Goal: Task Accomplishment & Management: Complete application form

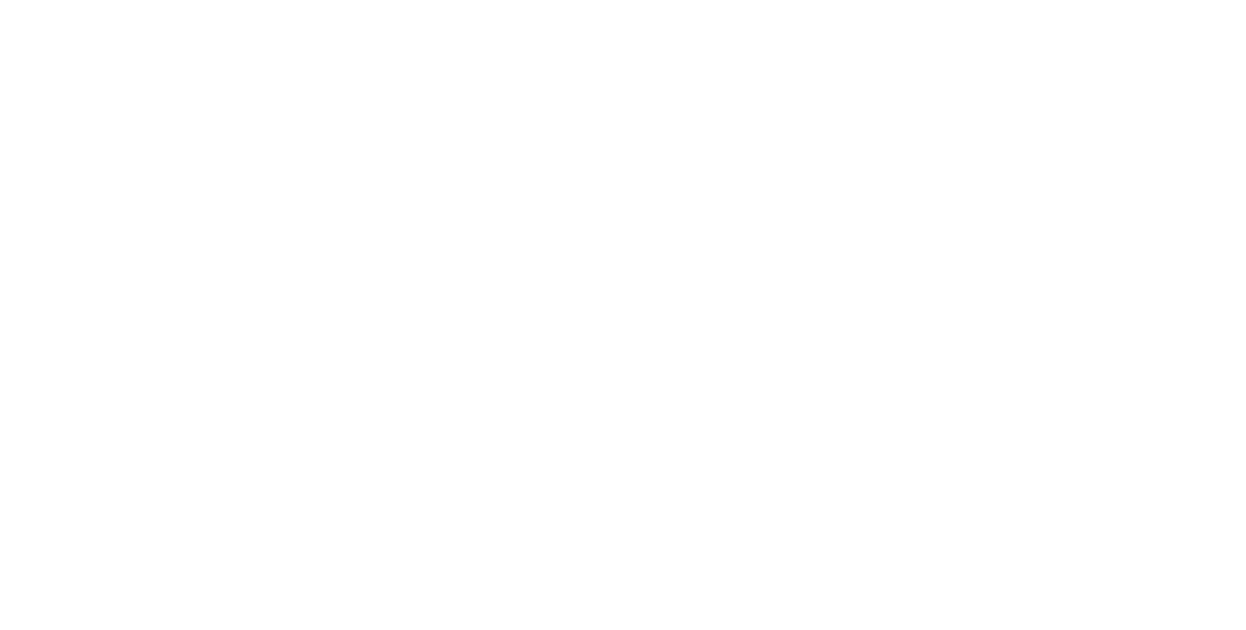
select select "*"
select select "**"
select select "****"
select select "*"
select select "**"
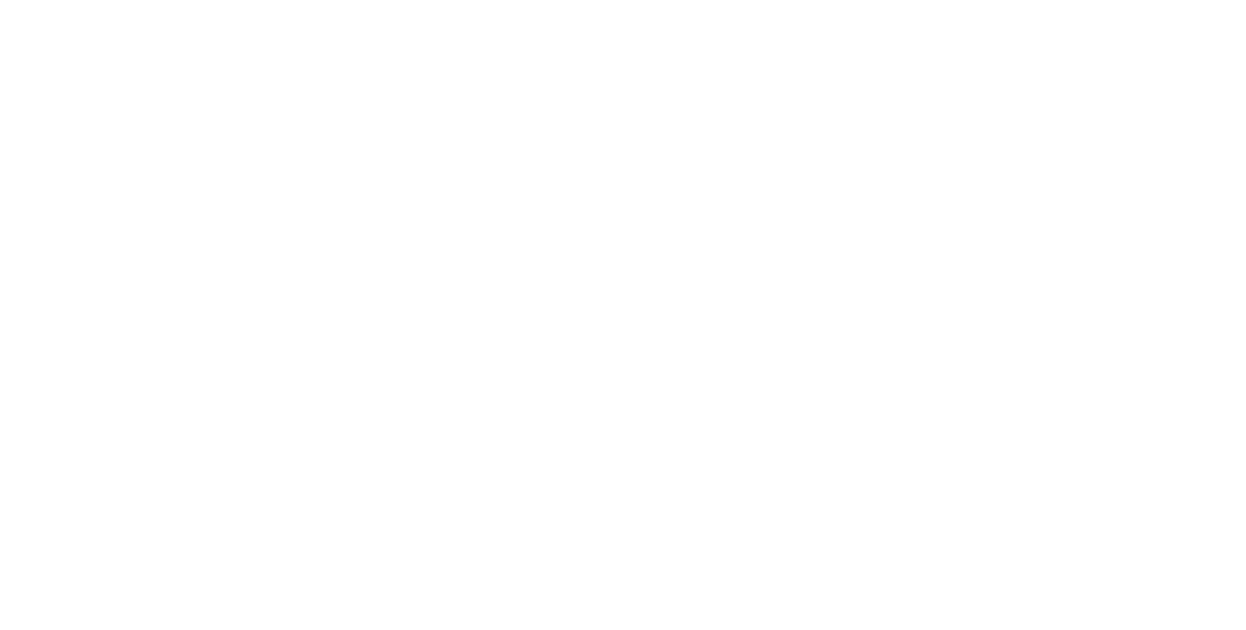
select select "****"
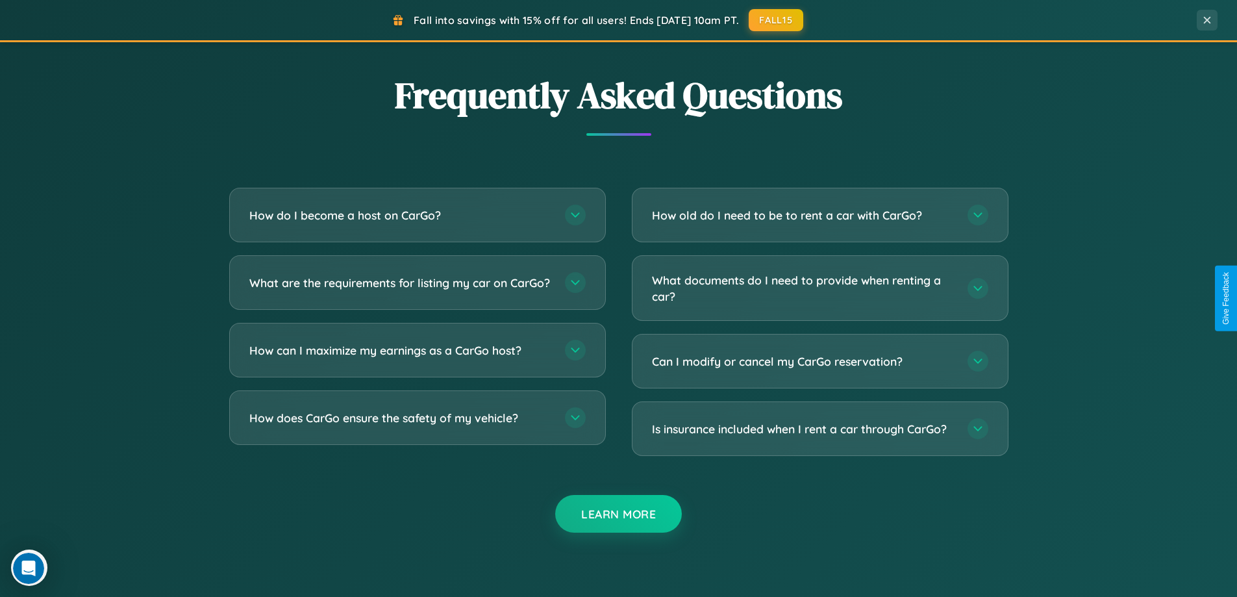
scroll to position [2513, 0]
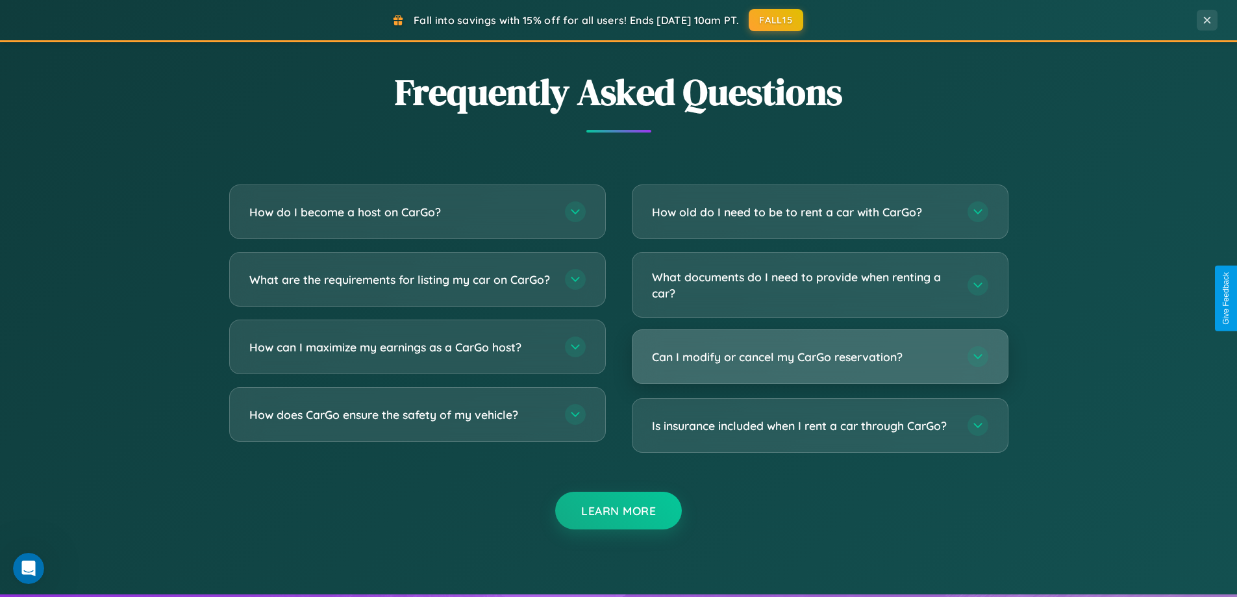
click at [819, 357] on h3 "Can I modify or cancel my CarGo reservation?" at bounding box center [803, 357] width 302 height 16
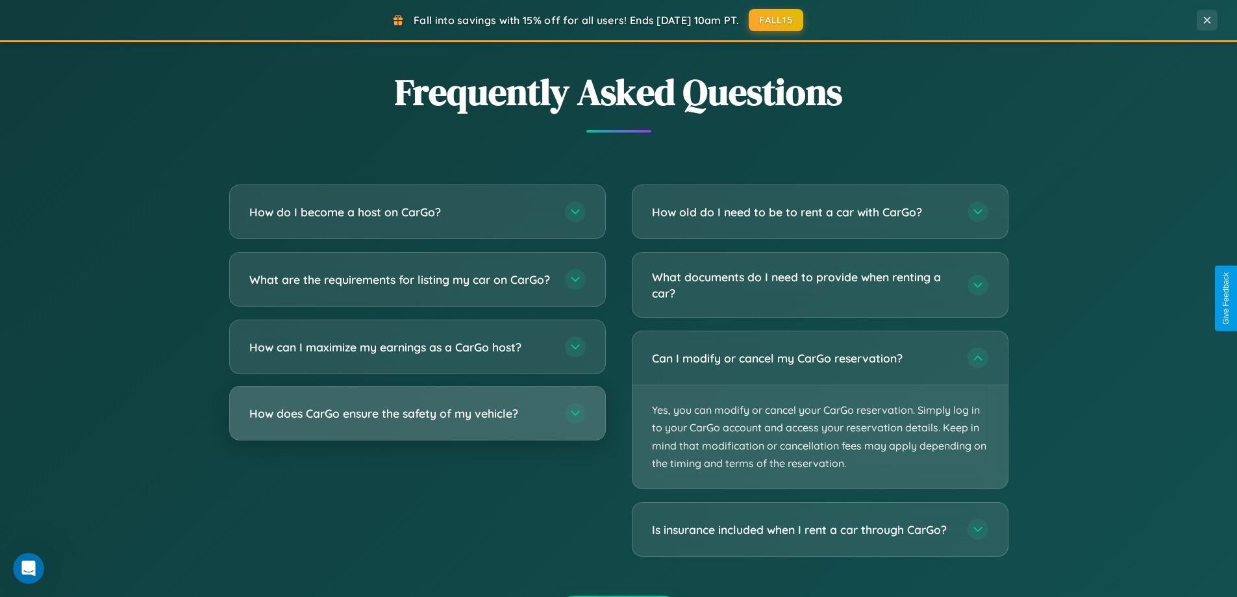
click at [417, 421] on h3 "How does CarGo ensure the safety of my vehicle?" at bounding box center [400, 413] width 302 height 16
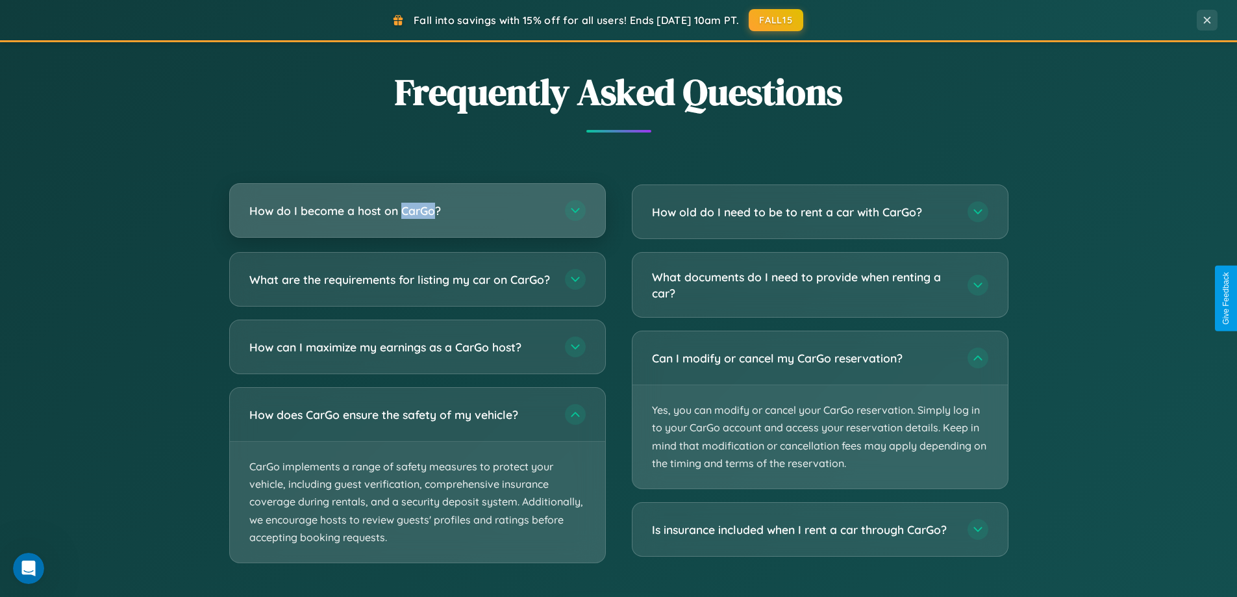
click at [417, 211] on h3 "How do I become a host on CarGo?" at bounding box center [400, 211] width 302 height 16
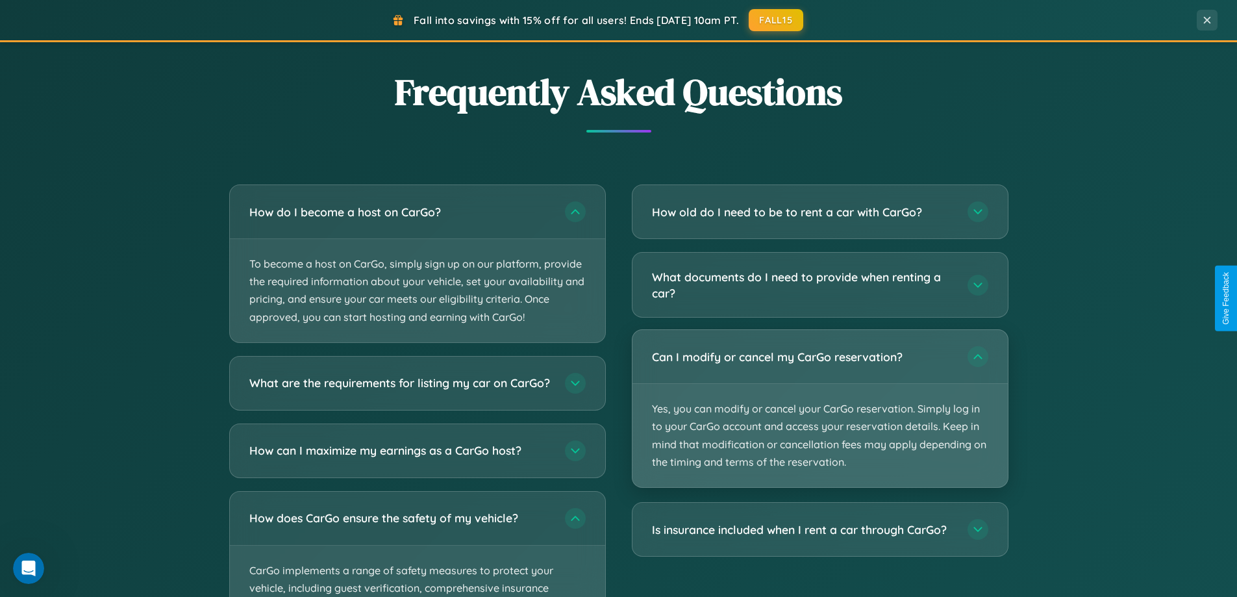
click at [819, 409] on p "Yes, you can modify or cancel your CarGo reservation. Simply log in to your Car…" at bounding box center [819, 435] width 375 height 103
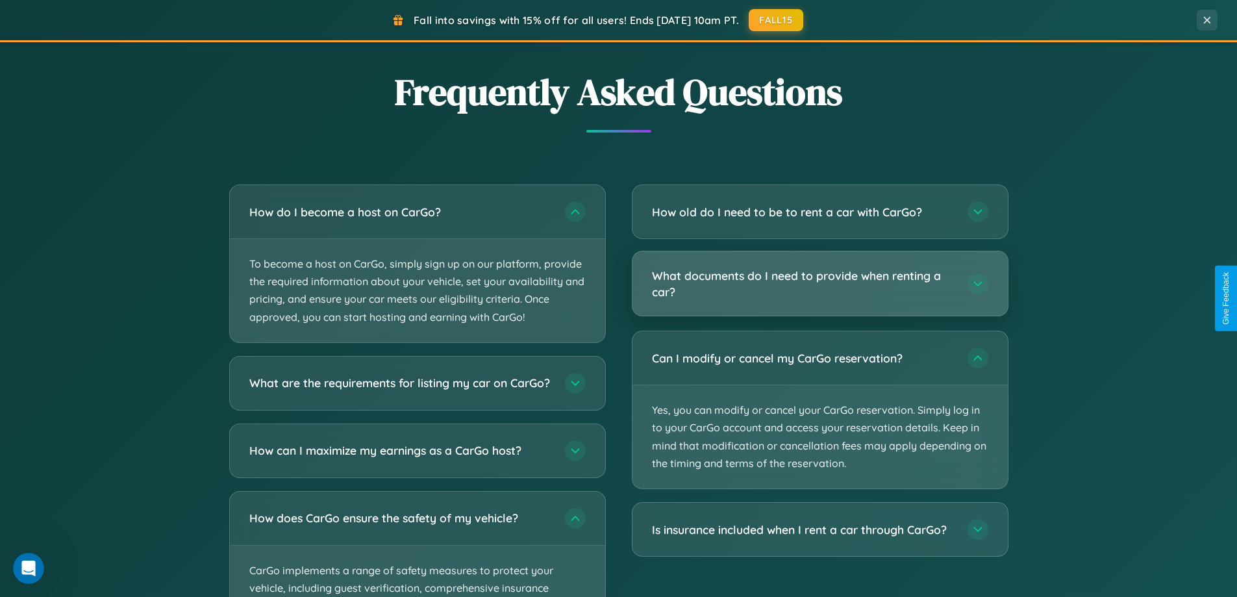
click at [819, 284] on h3 "What documents do I need to provide when renting a car?" at bounding box center [803, 283] width 302 height 32
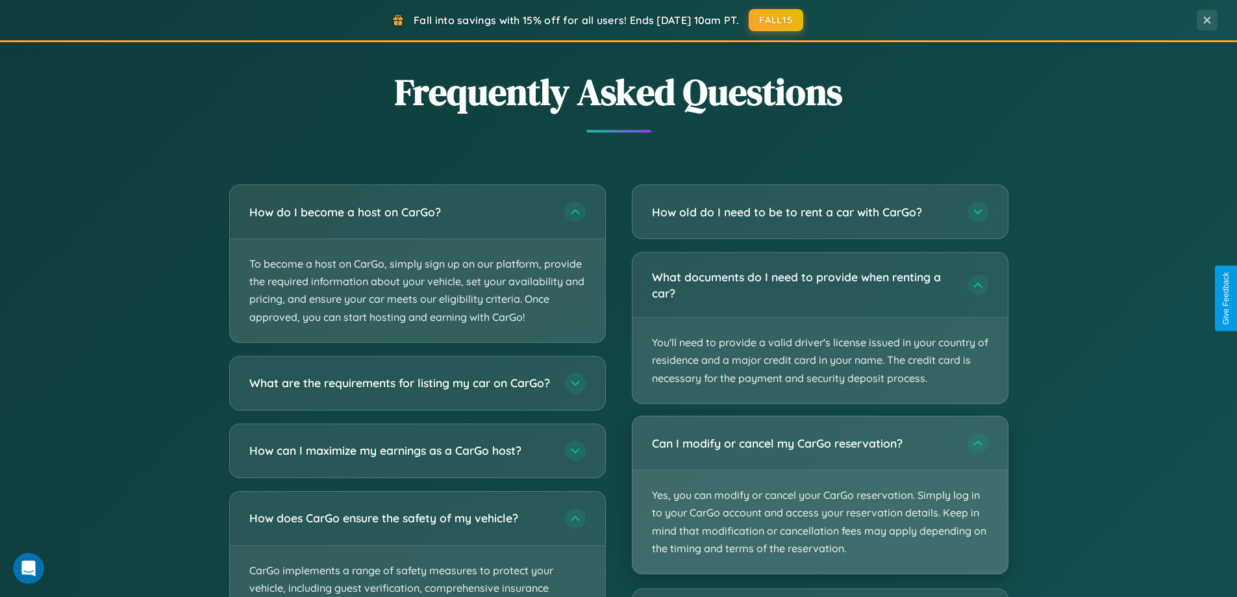
click at [819, 495] on p "Yes, you can modify or cancel your CarGo reservation. Simply log in to your Car…" at bounding box center [819, 521] width 375 height 103
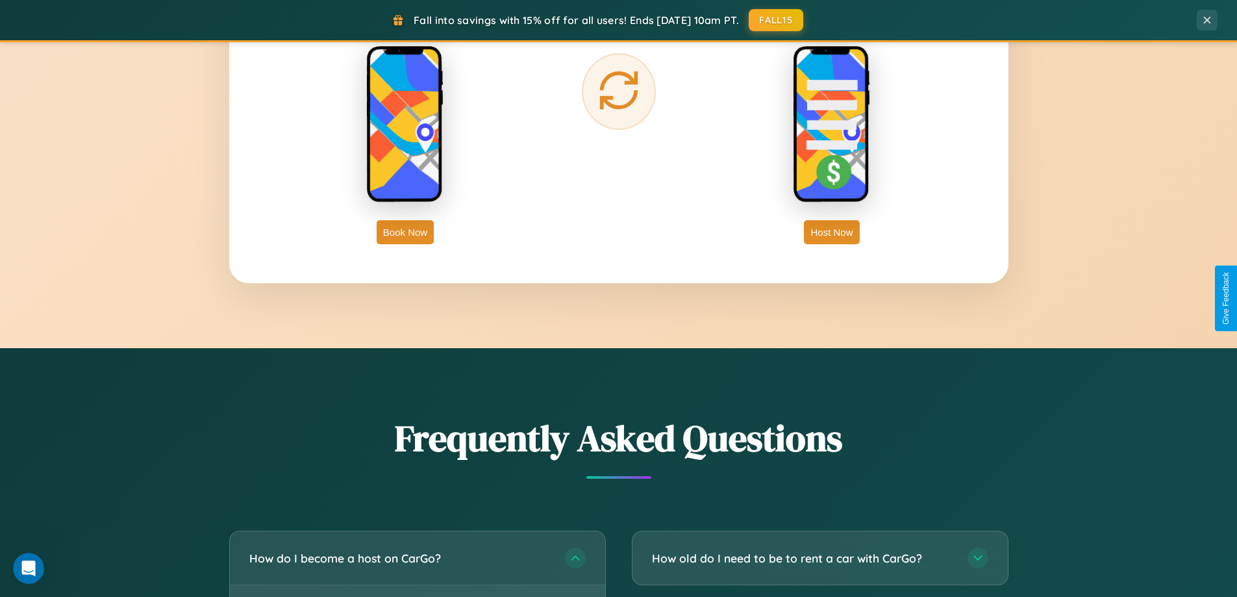
scroll to position [2101, 0]
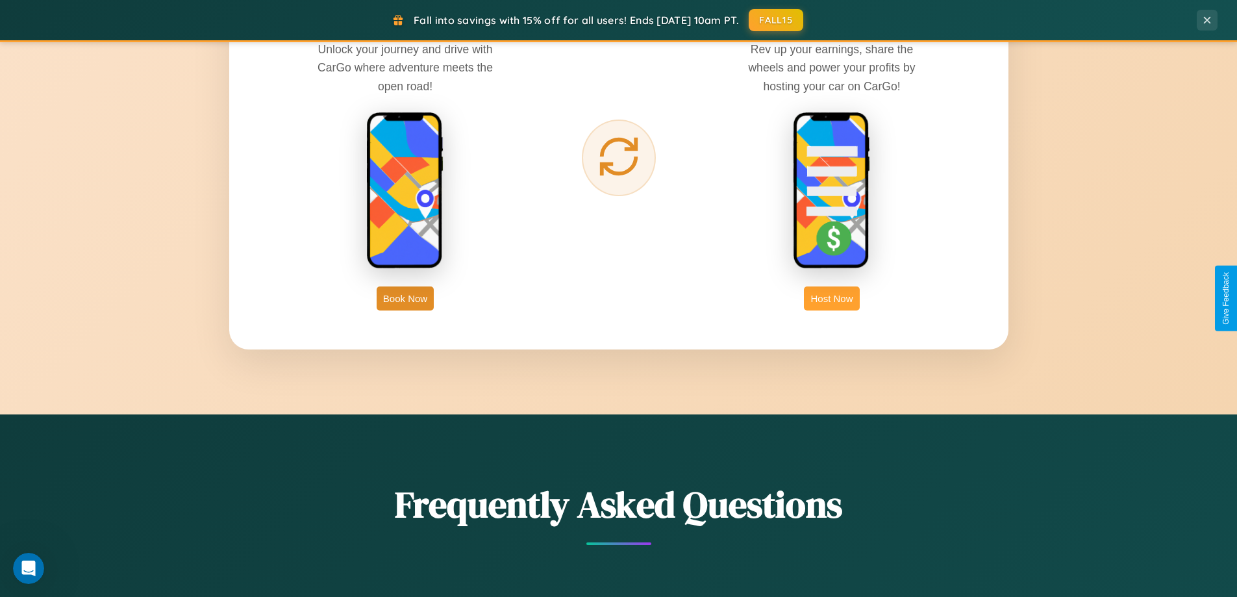
click at [832, 298] on button "Host Now" at bounding box center [831, 298] width 55 height 24
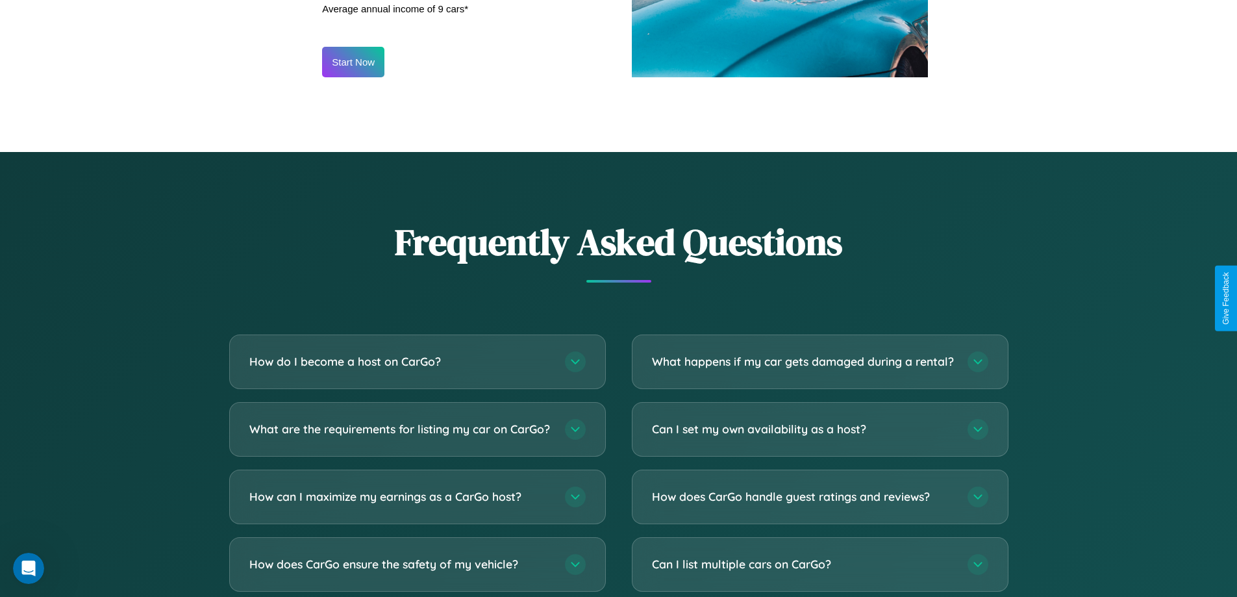
scroll to position [1755, 0]
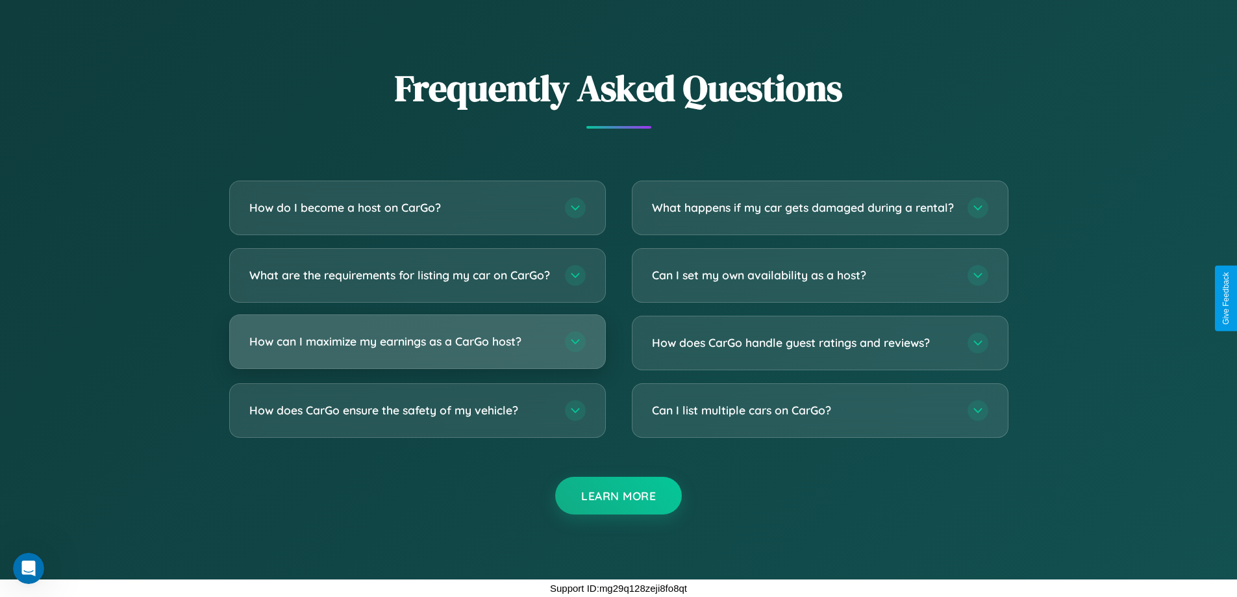
click at [417, 341] on h3 "How can I maximize my earnings as a CarGo host?" at bounding box center [400, 341] width 302 height 16
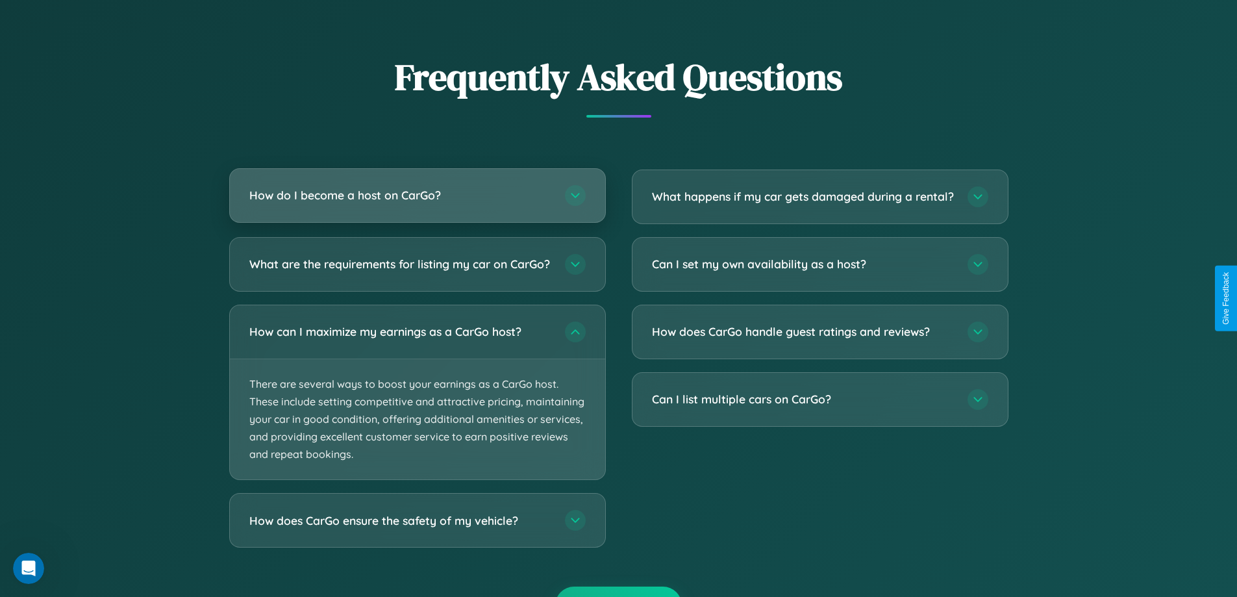
click at [417, 195] on h3 "How do I become a host on CarGo?" at bounding box center [400, 195] width 302 height 16
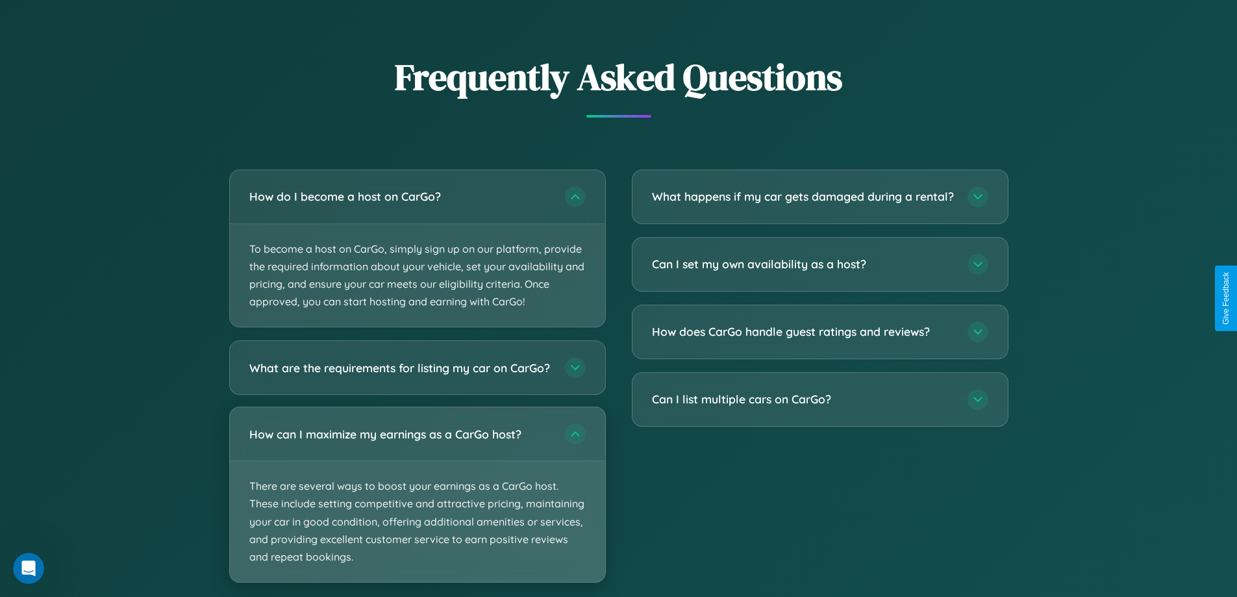
click at [417, 506] on p "There are several ways to boost your earnings as a CarGo host. These include se…" at bounding box center [417, 521] width 375 height 121
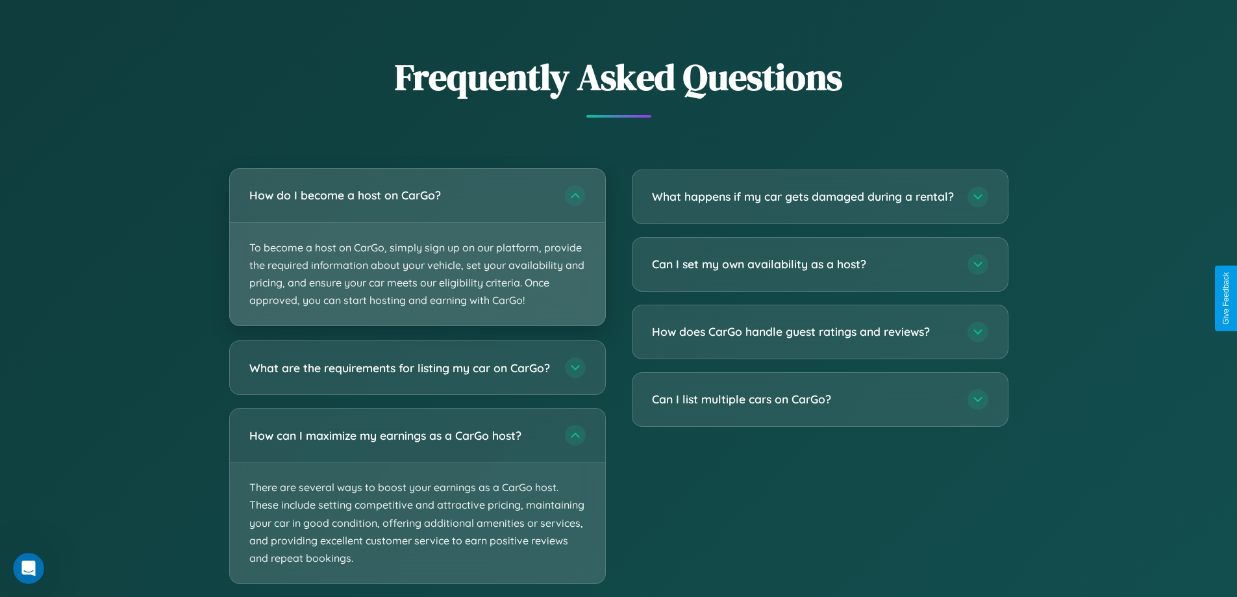
click at [417, 247] on p "To become a host on CarGo, simply sign up on our platform, provide the required…" at bounding box center [417, 274] width 375 height 103
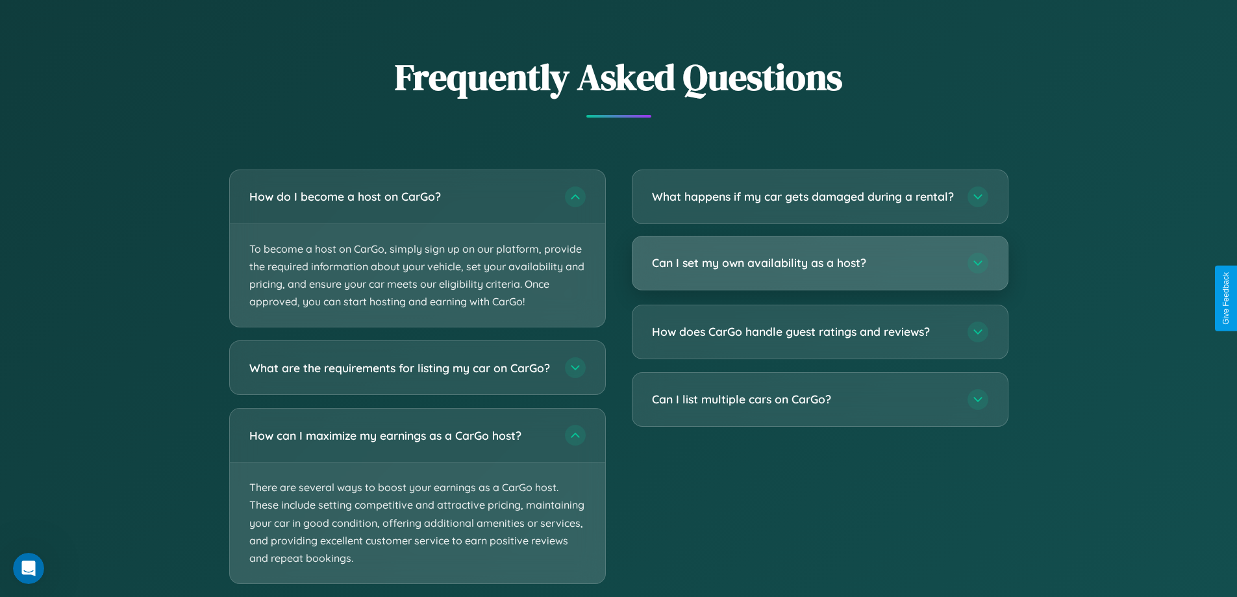
click at [819, 271] on h3 "Can I set my own availability as a host?" at bounding box center [803, 262] width 302 height 16
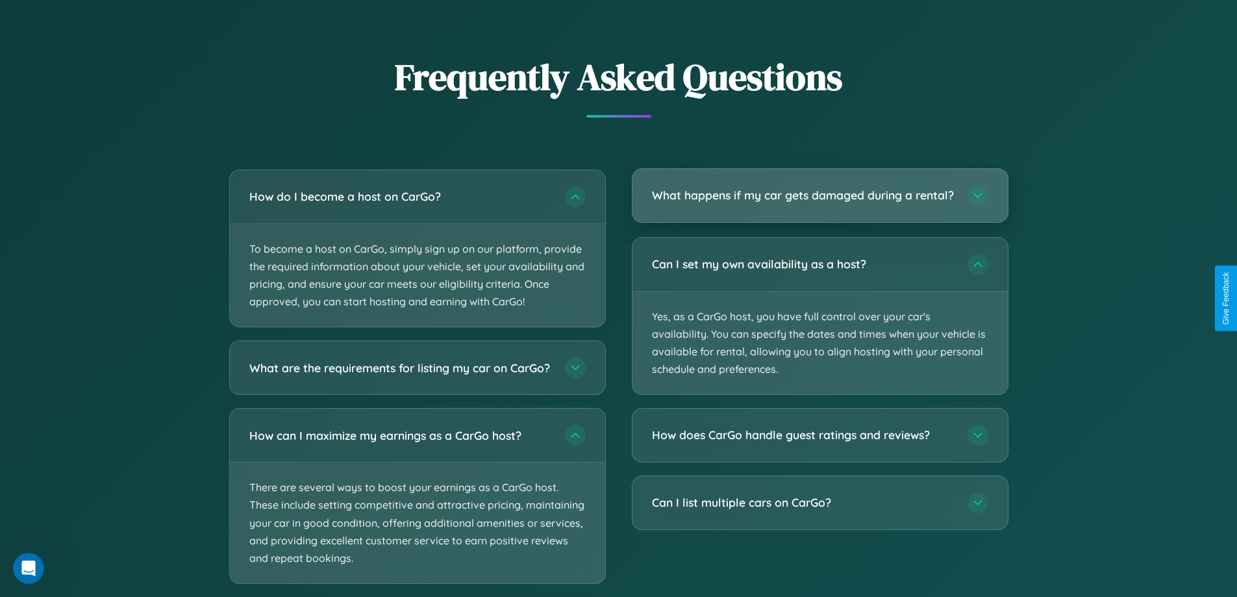
click at [819, 201] on h3 "What happens if my car gets damaged during a rental?" at bounding box center [803, 195] width 302 height 16
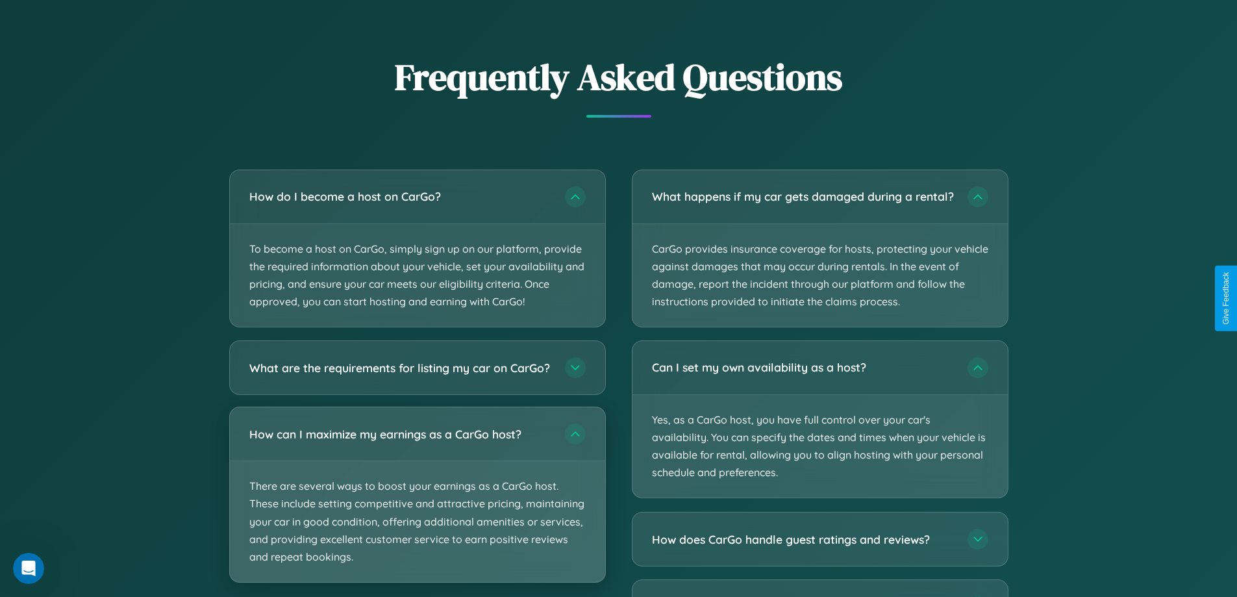
click at [417, 506] on p "There are several ways to boost your earnings as a CarGo host. These include se…" at bounding box center [417, 521] width 375 height 121
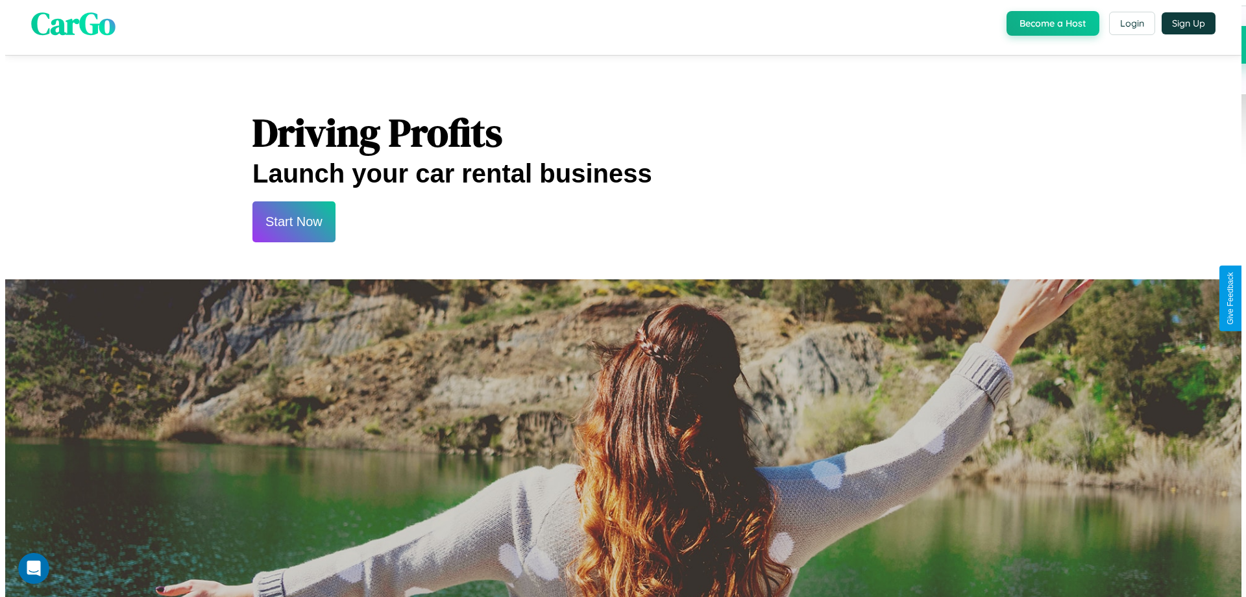
scroll to position [0, 0]
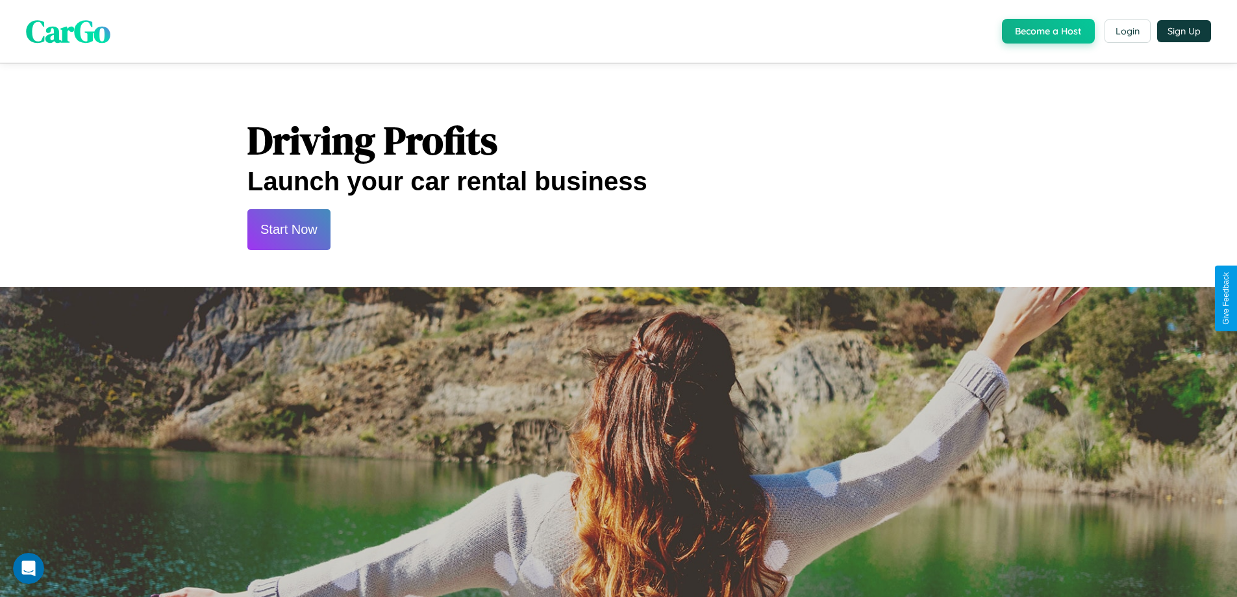
click at [288, 229] on button "Start Now" at bounding box center [288, 229] width 83 height 41
